Goal: Task Accomplishment & Management: Use online tool/utility

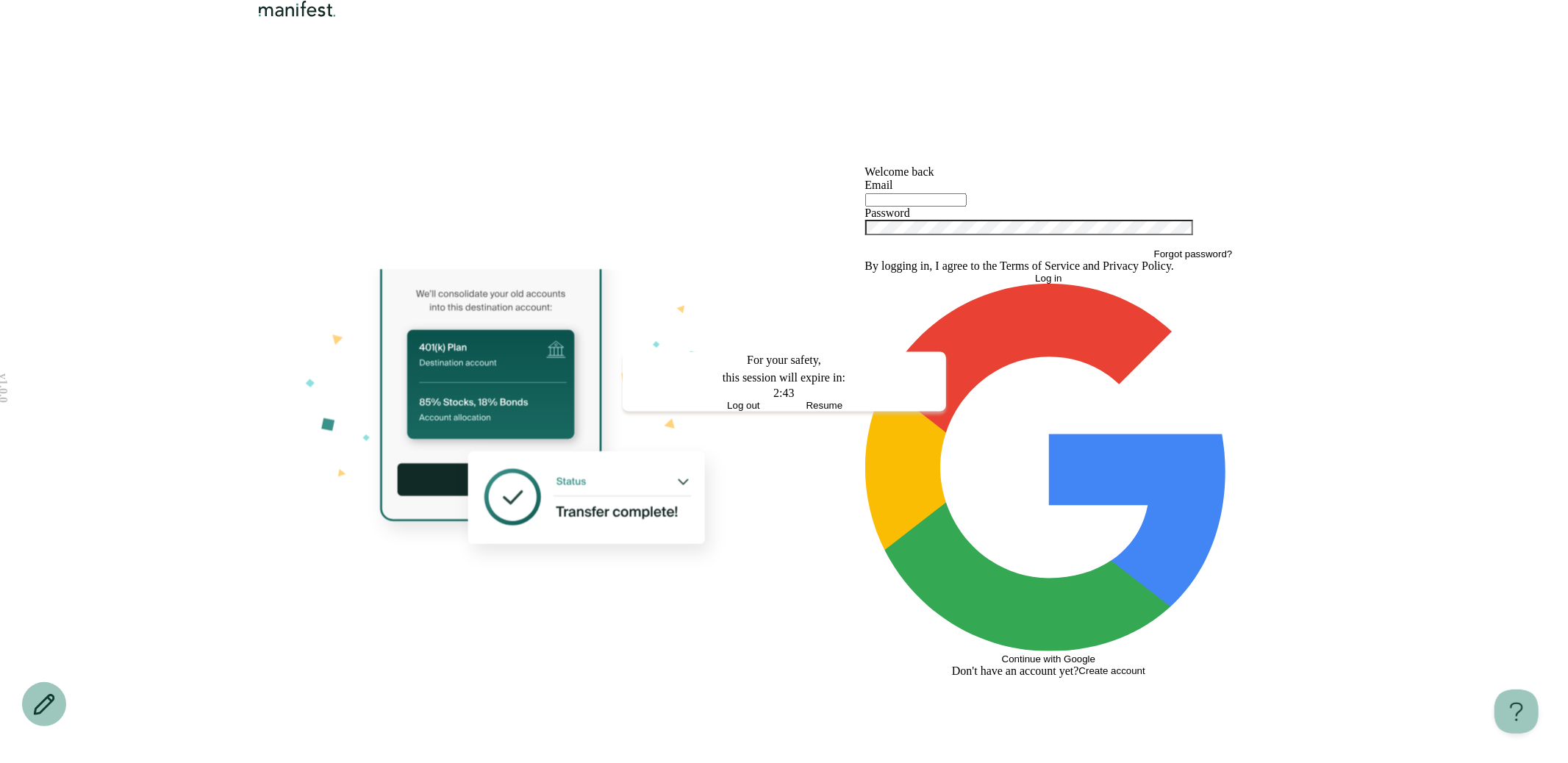
click at [828, 412] on span "Resume" at bounding box center [825, 406] width 37 height 11
click at [954, 206] on input "text" at bounding box center [916, 200] width 101 height 13
click at [937, 206] on input "text" at bounding box center [916, 200] width 101 height 13
type input "**********"
click at [865, 273] on button "Log in" at bounding box center [1049, 278] width 368 height 11
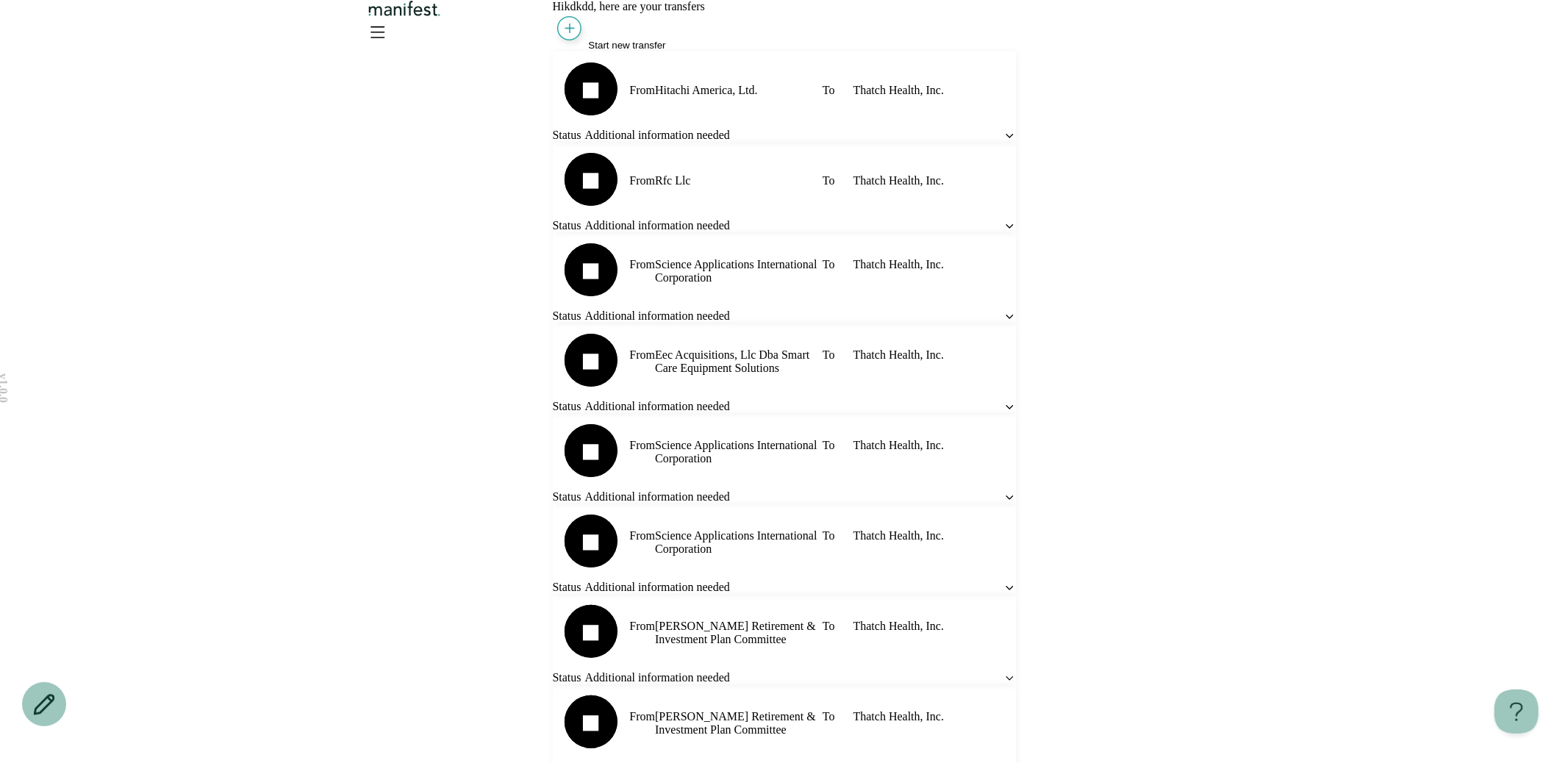
click at [639, 51] on span "Start new transfer" at bounding box center [628, 45] width 77 height 11
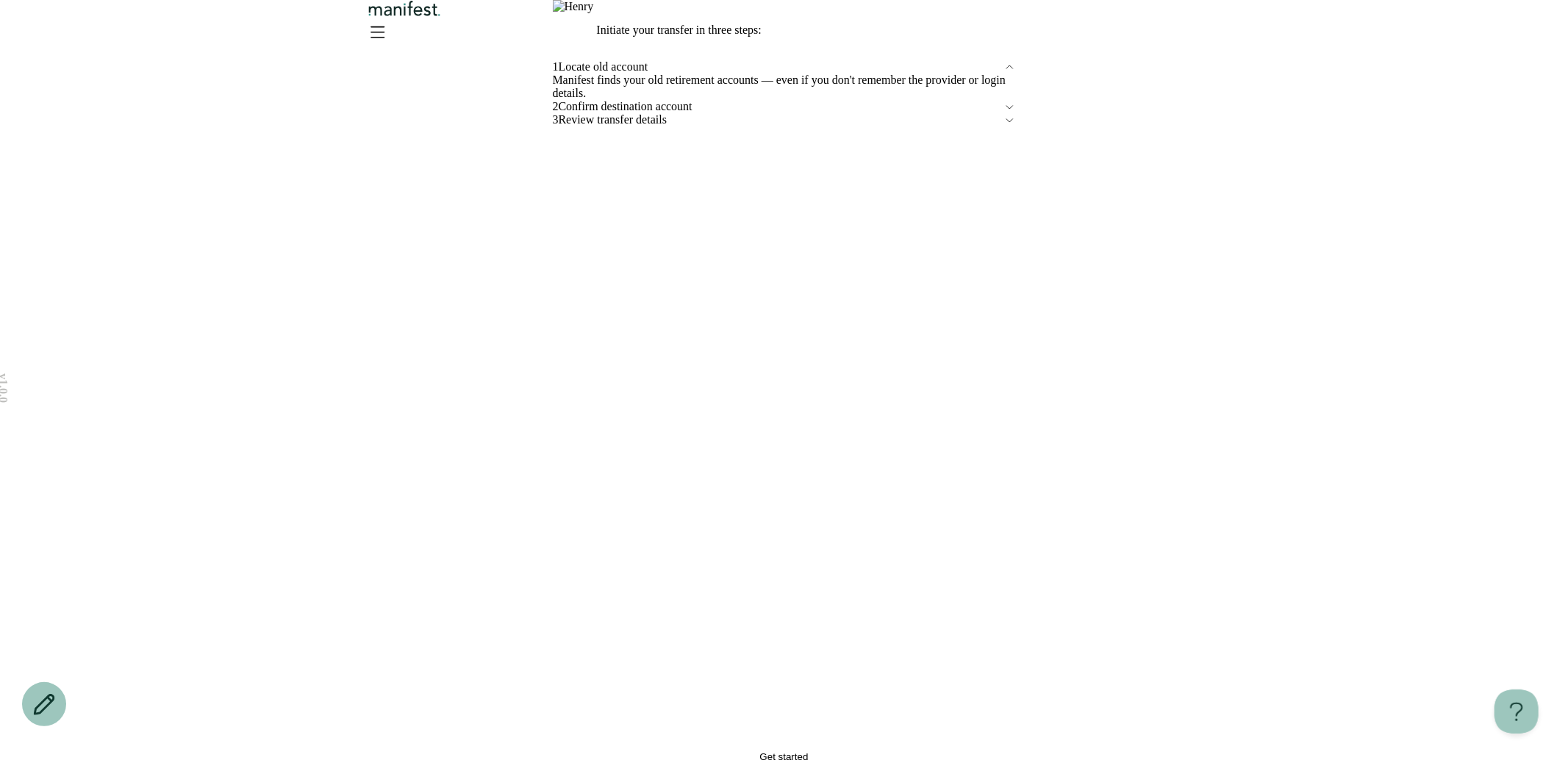
click at [389, 41] on icon "Open menu" at bounding box center [376, 31] width 23 height 23
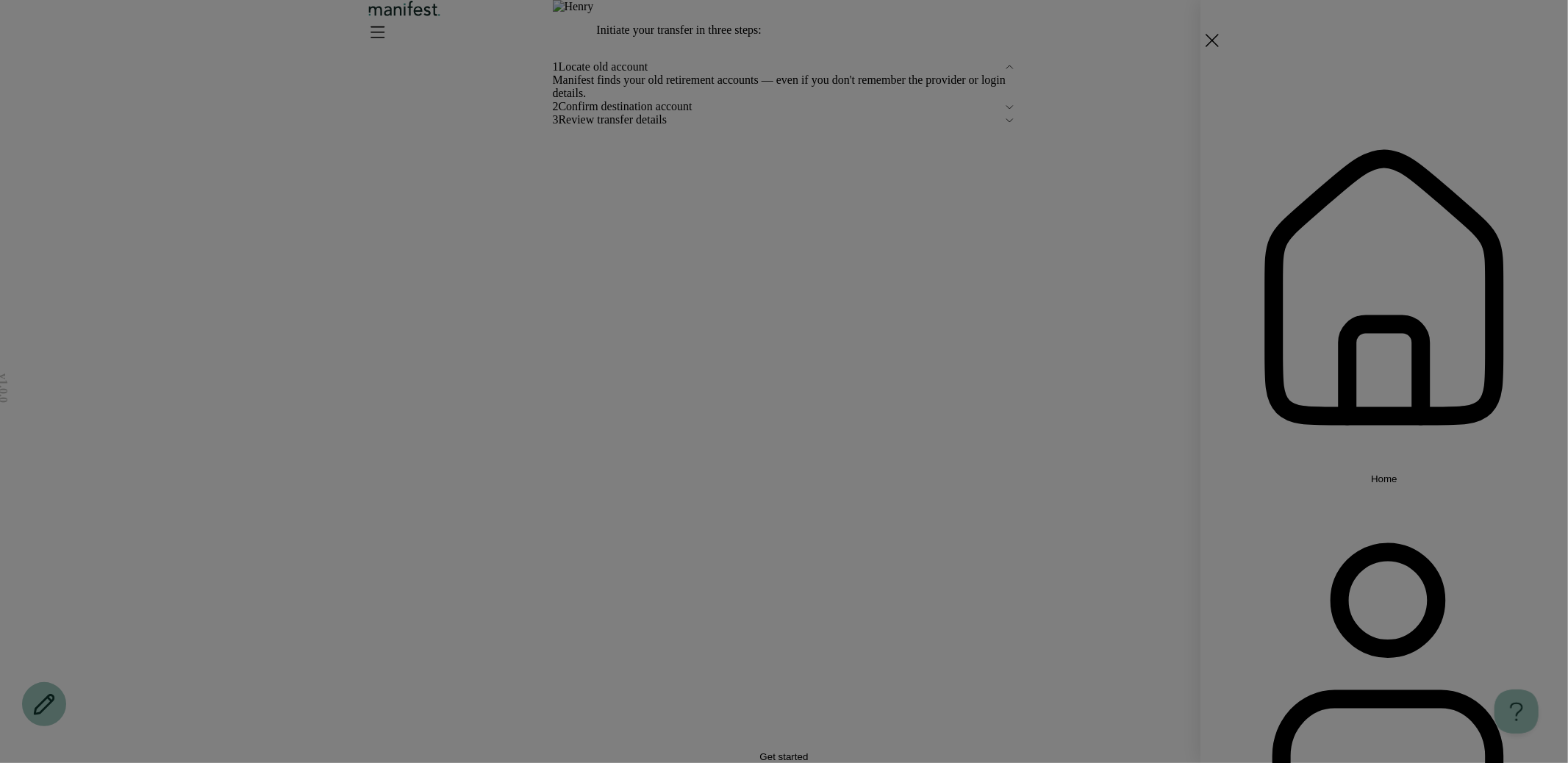
click at [1080, 70] on div "Home Settings Sign out" at bounding box center [784, 381] width 1568 height 763
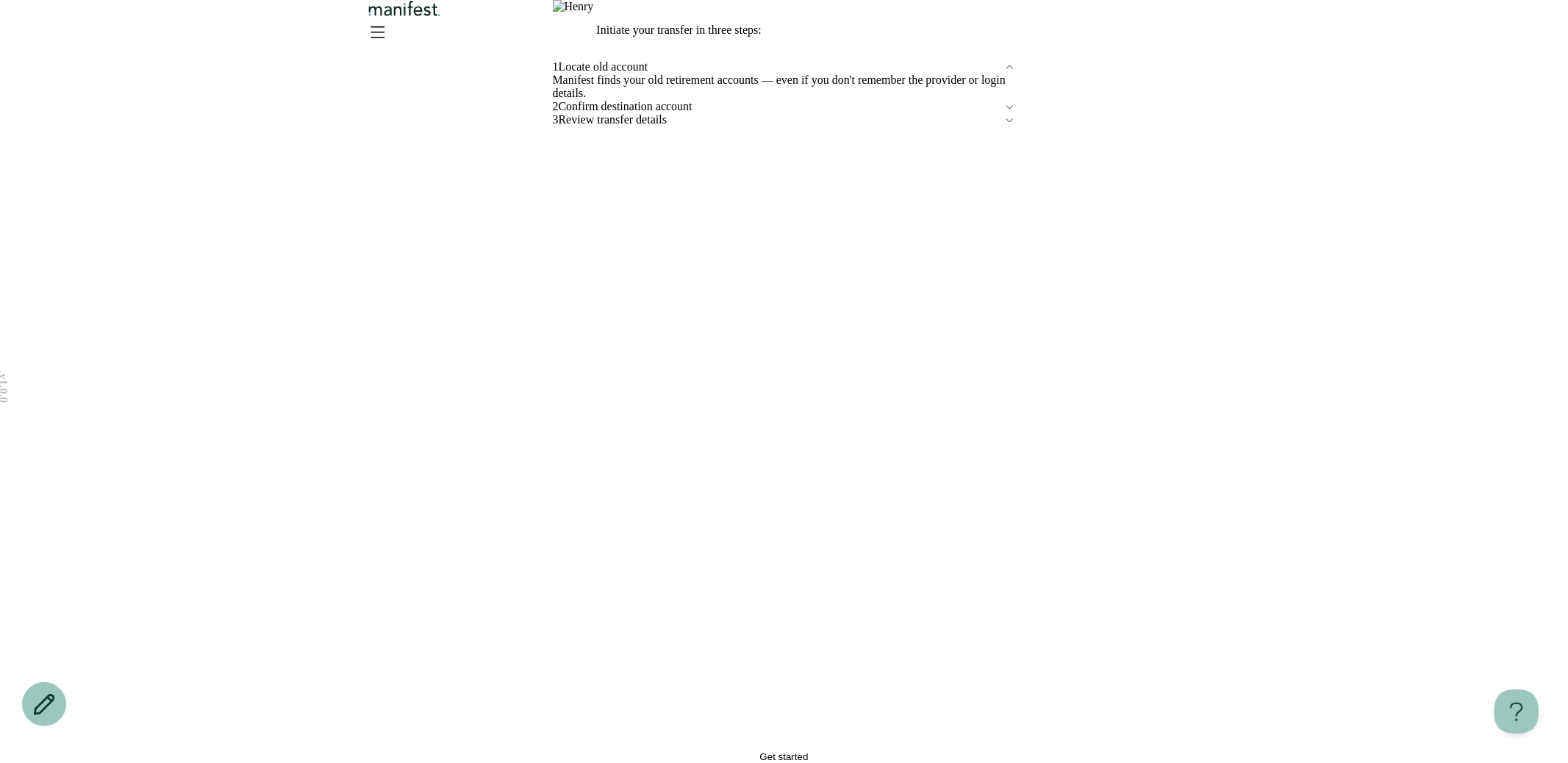
click at [809, 751] on span "Get started" at bounding box center [784, 757] width 48 height 11
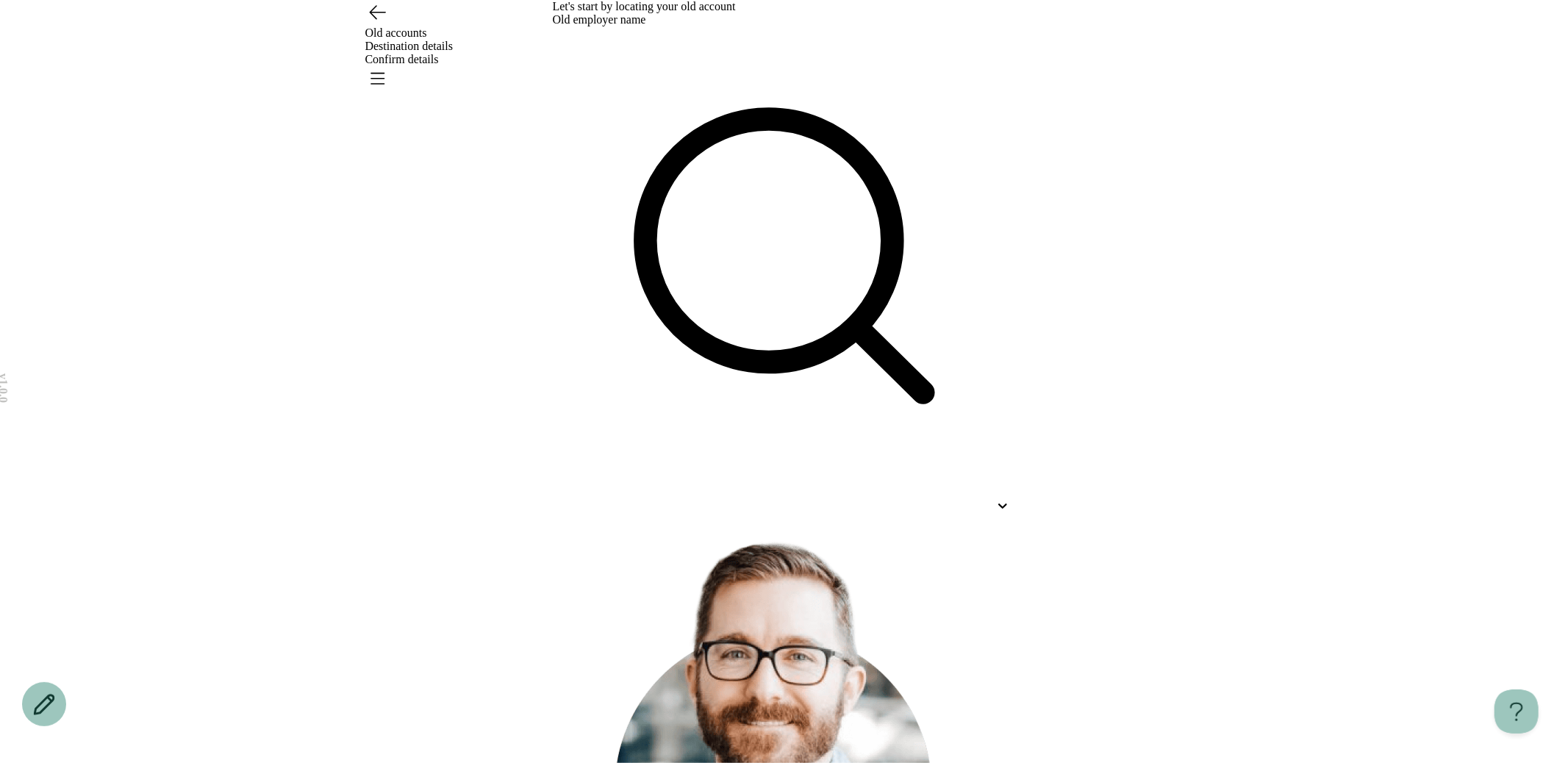
click at [375, 23] on icon "Go back" at bounding box center [376, 11] width 23 height 23
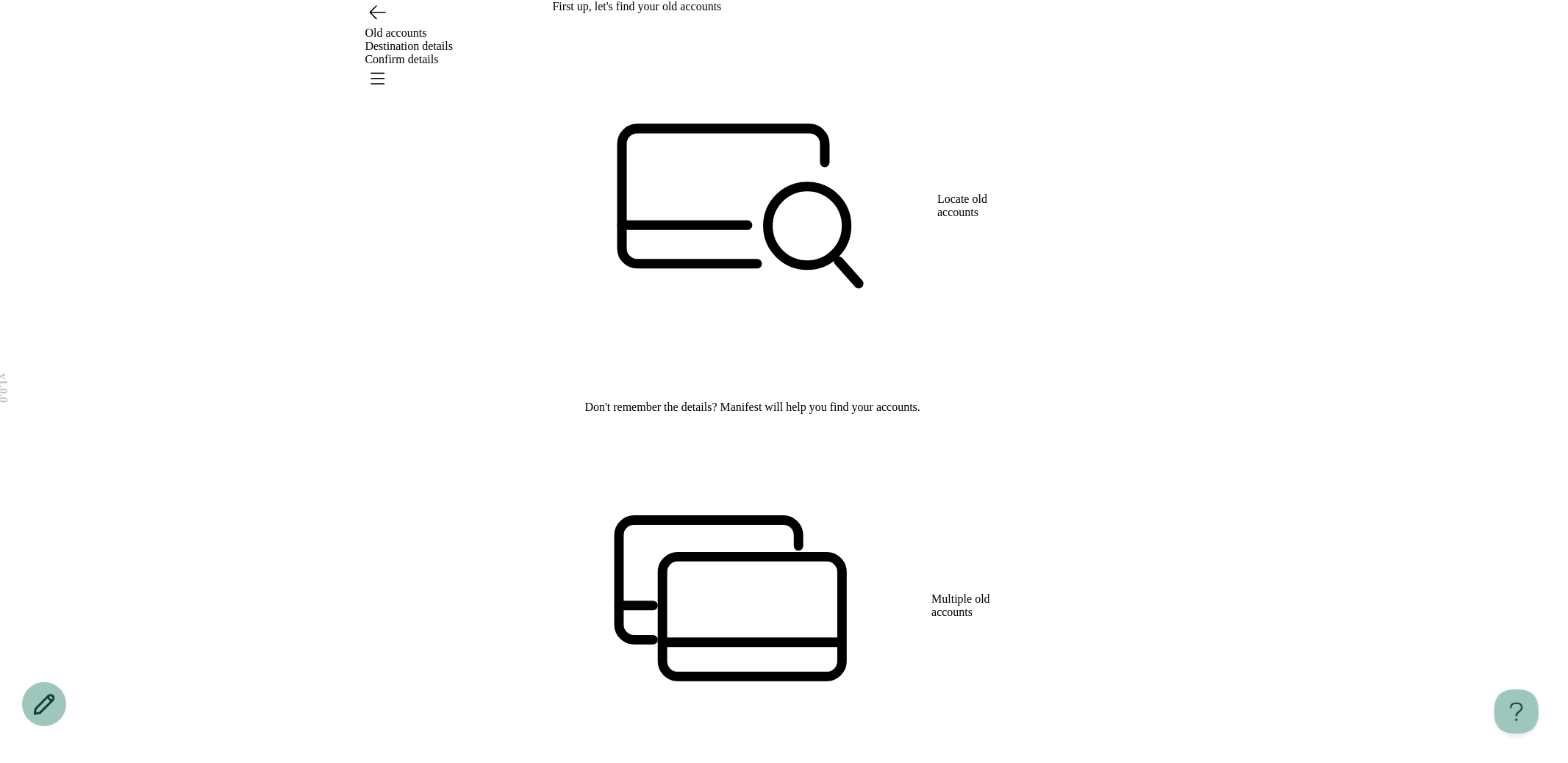
click at [583, 149] on div "First up, let's find your old accounts Locate old accounts Don't remember the d…" at bounding box center [784, 617] width 463 height 1234
